Goal: Transaction & Acquisition: Purchase product/service

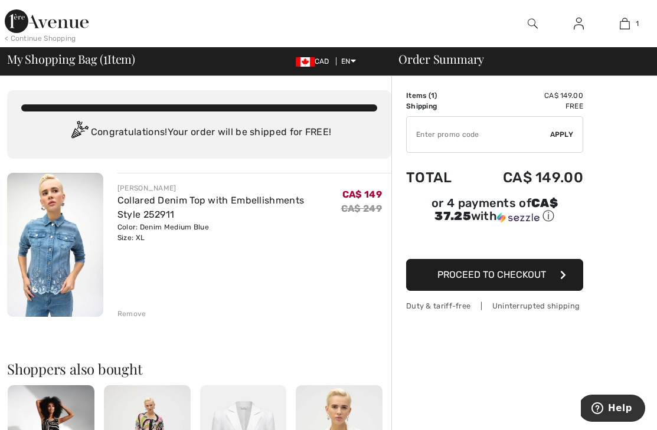
type input "EXTRA15"
type input "NEW15"
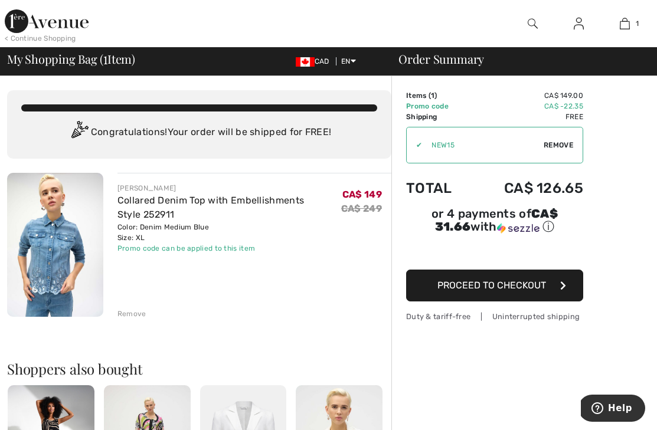
click at [564, 143] on span "Remove" at bounding box center [557, 145] width 29 height 11
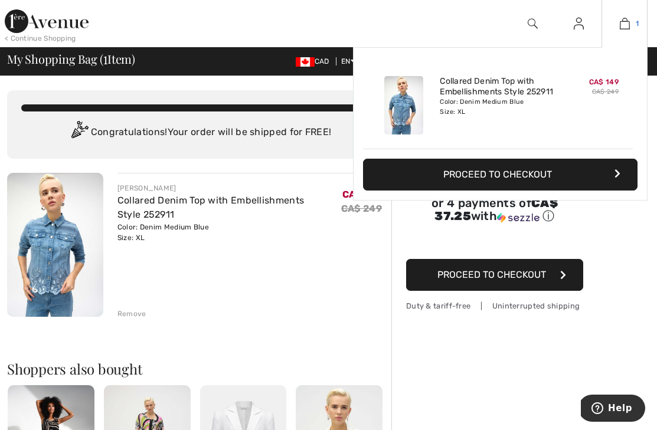
click at [624, 21] on img at bounding box center [624, 24] width 10 height 14
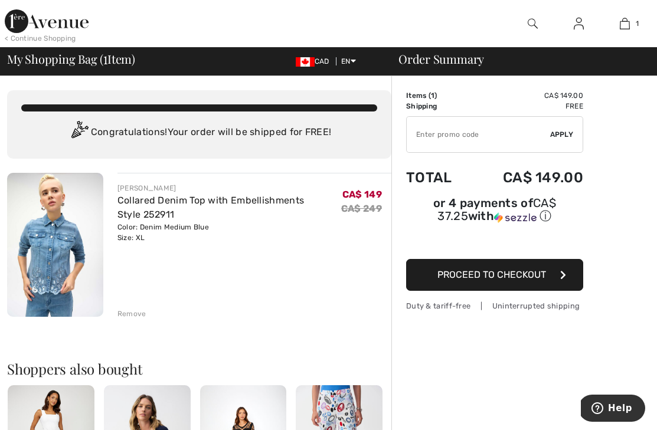
click at [134, 314] on div "Remove" at bounding box center [131, 314] width 29 height 11
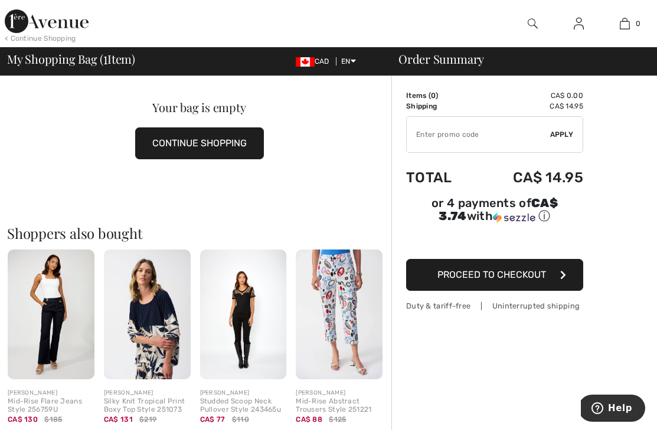
scroll to position [73, 0]
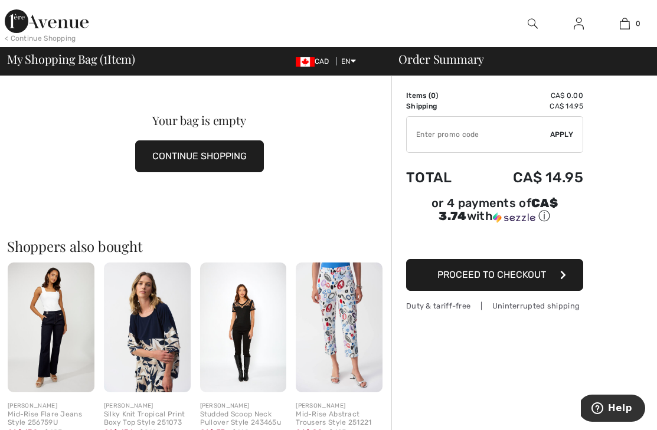
click at [161, 160] on button "CONTINUE SHOPPING" at bounding box center [199, 156] width 129 height 32
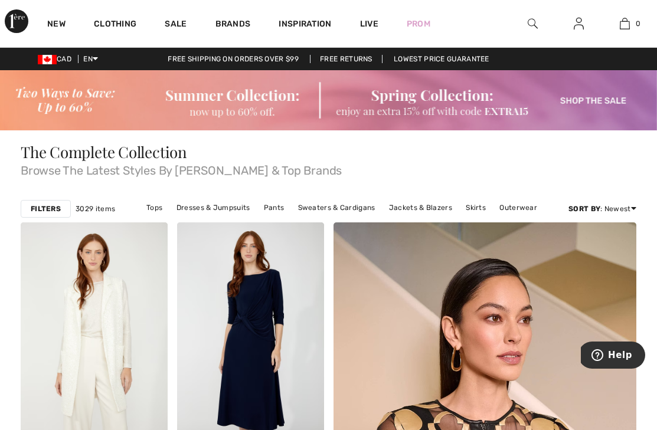
click at [531, 25] on img at bounding box center [532, 24] width 10 height 14
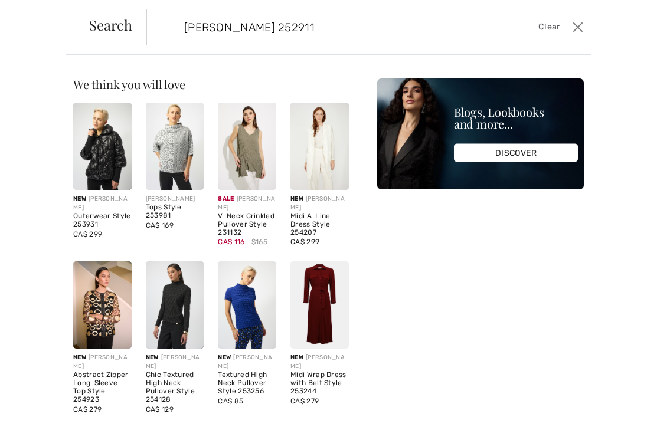
type input "joseph ribkoff 252911"
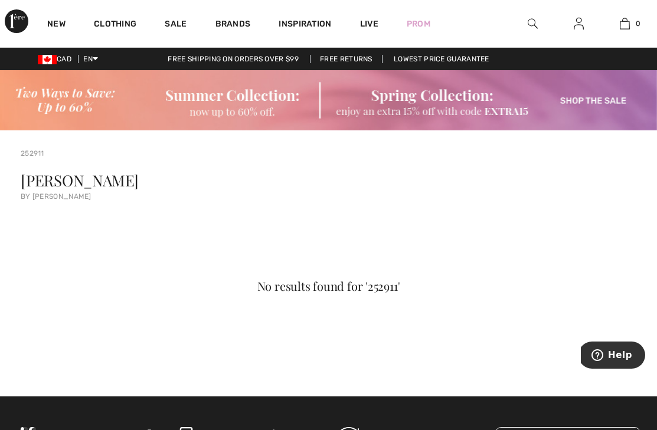
click at [527, 18] on img at bounding box center [532, 24] width 10 height 14
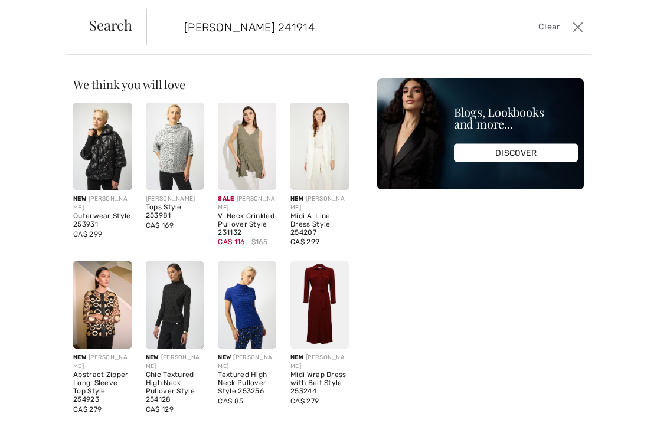
type input "joseph ribkoff 241914"
